Goal: Find specific page/section: Find specific page/section

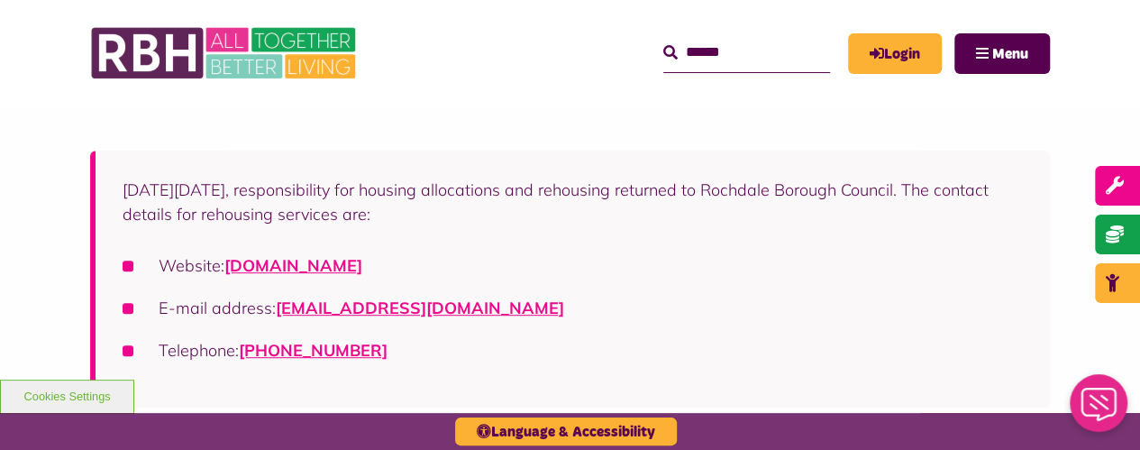
scroll to position [361, 0]
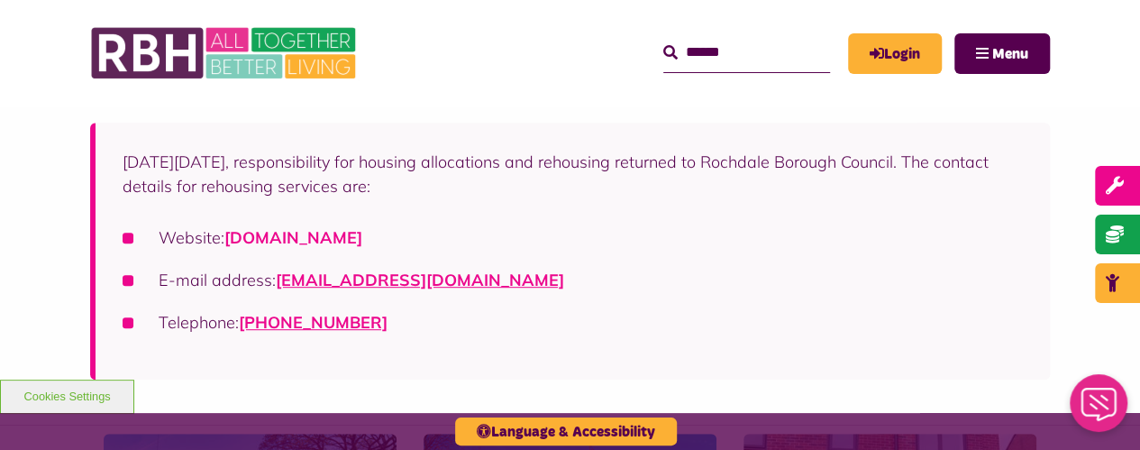
click at [277, 237] on link "[DOMAIN_NAME]" at bounding box center [293, 237] width 138 height 21
click at [362, 233] on link "[DOMAIN_NAME]" at bounding box center [293, 237] width 138 height 21
click at [342, 232] on link "[DOMAIN_NAME]" at bounding box center [293, 237] width 138 height 21
